Goal: Transaction & Acquisition: Purchase product/service

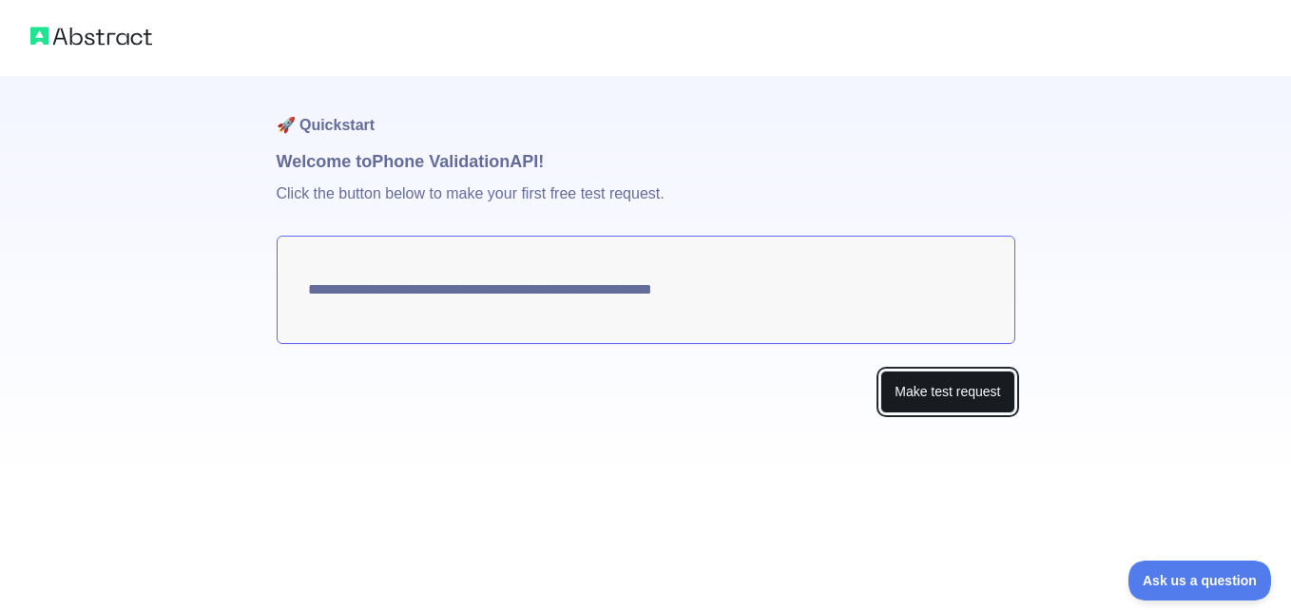
click at [961, 409] on button "Make test request" at bounding box center [947, 392] width 134 height 43
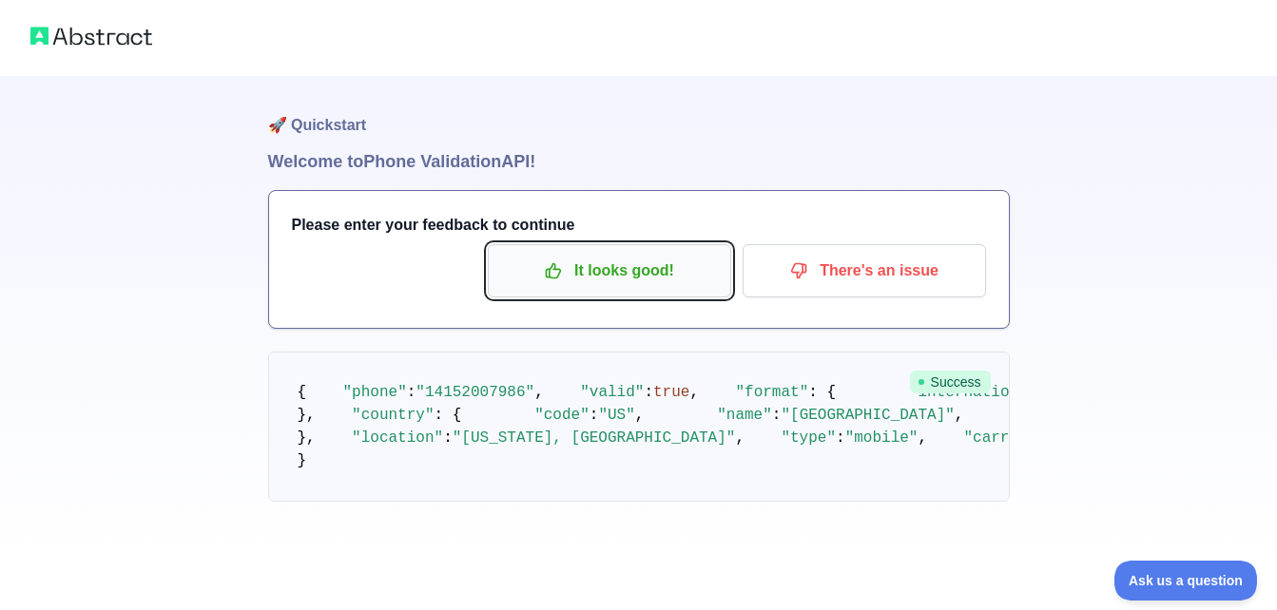
click at [687, 266] on p "It looks good!" at bounding box center [609, 271] width 215 height 32
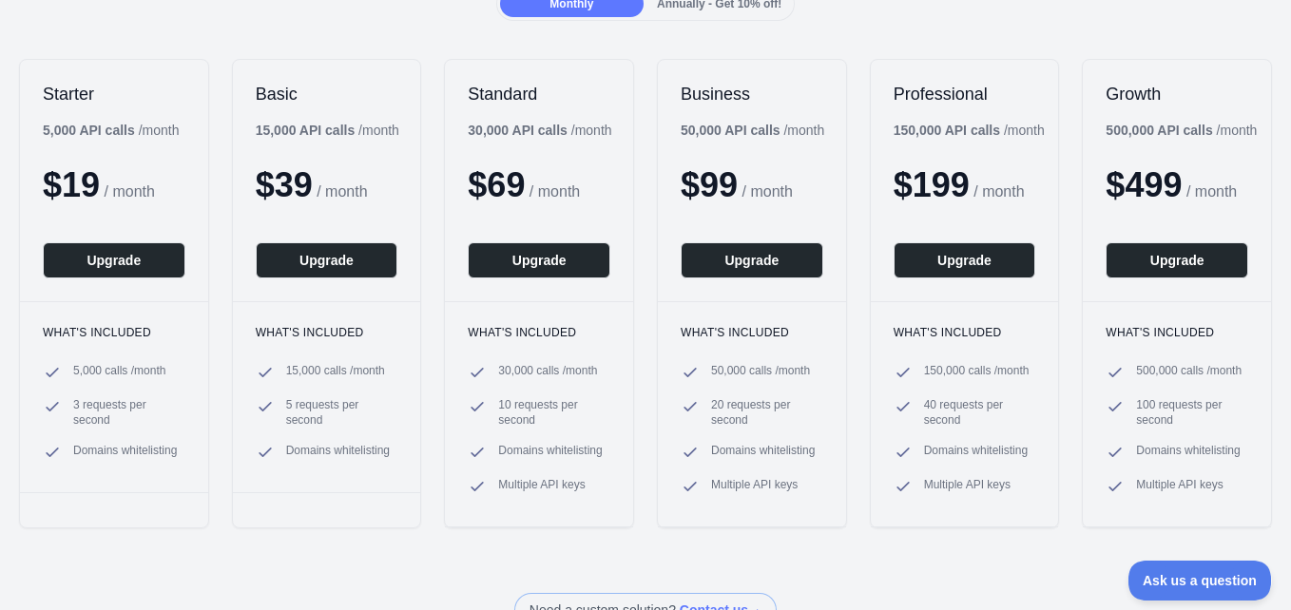
scroll to position [190, 0]
